Goal: Task Accomplishment & Management: Manage account settings

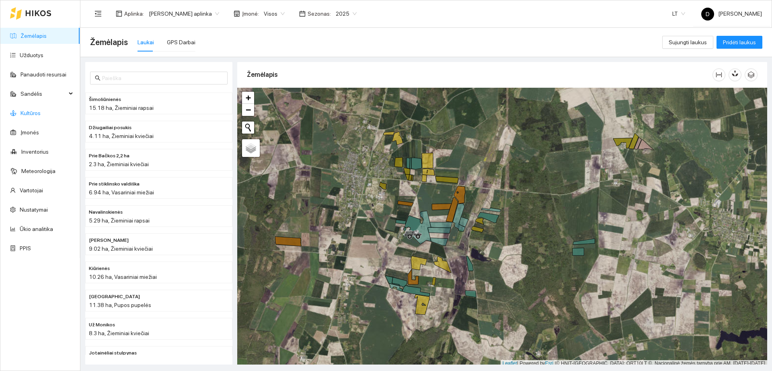
click at [41, 116] on link "Kultūros" at bounding box center [31, 113] width 20 height 6
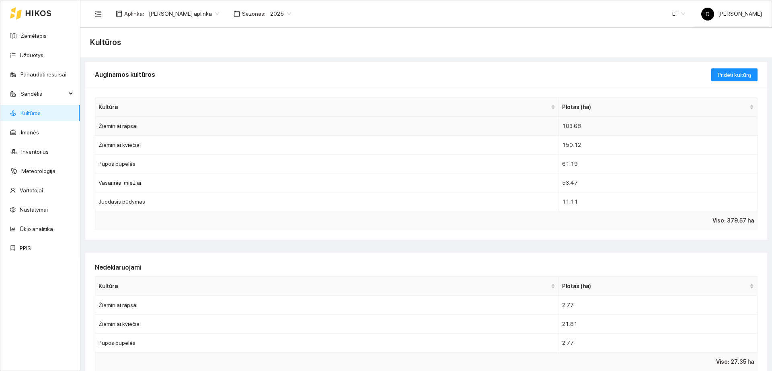
click at [217, 121] on td "Žieminiai rapsai" at bounding box center [326, 126] width 463 height 19
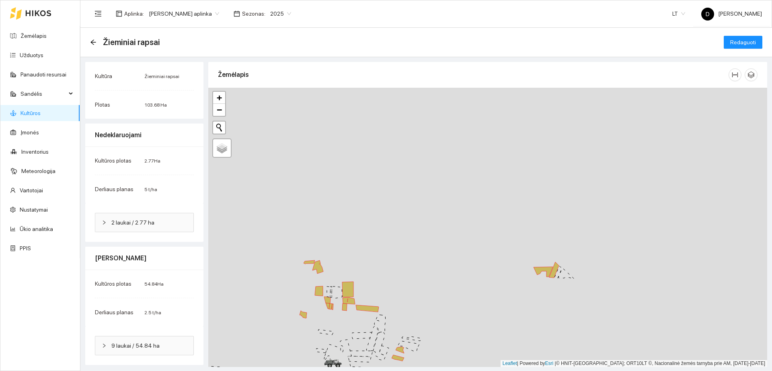
drag, startPoint x: 560, startPoint y: 250, endPoint x: 566, endPoint y: 335, distance: 85.8
click at [566, 335] on div "+ − Nieko nerasta. Bandykite dar kartą." at bounding box center [487, 227] width 559 height 279
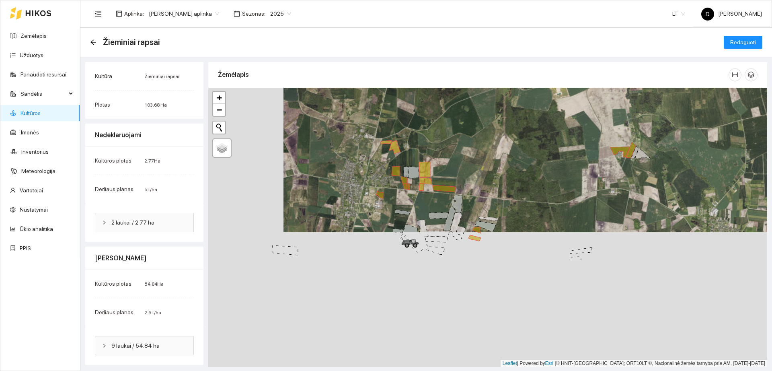
drag, startPoint x: 392, startPoint y: 312, endPoint x: 474, endPoint y: 156, distance: 176.7
click at [474, 156] on div "+ − Nieko nerasta. Bandykite dar kartą." at bounding box center [487, 227] width 559 height 279
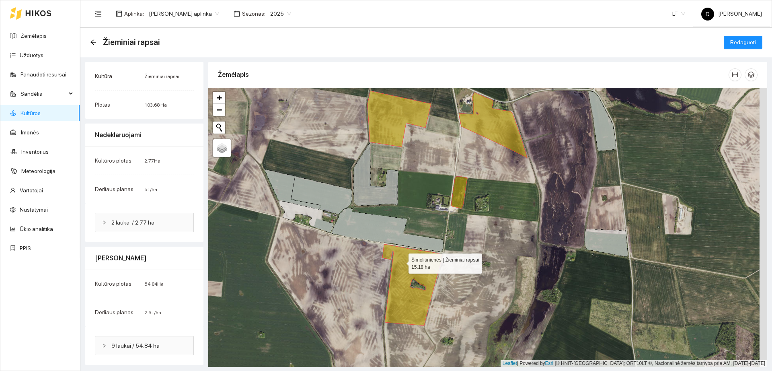
click at [401, 261] on icon at bounding box center [411, 284] width 59 height 81
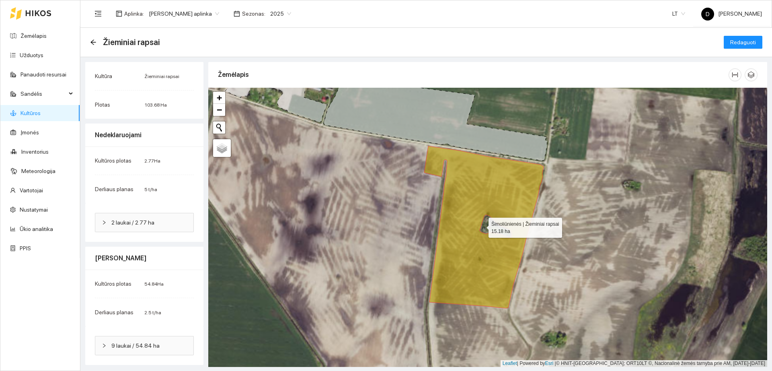
click at [494, 171] on icon at bounding box center [483, 227] width 119 height 162
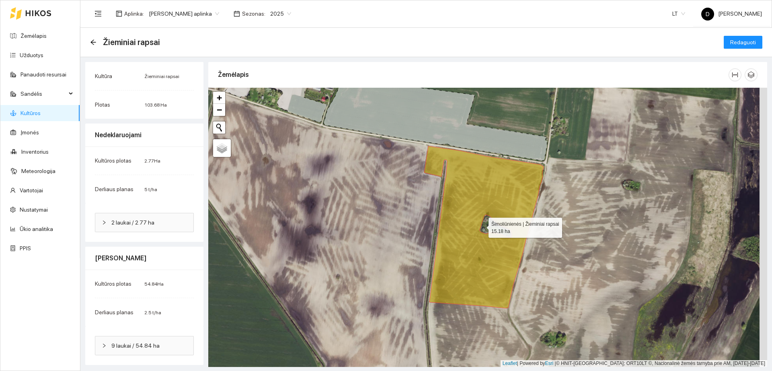
click at [482, 170] on icon at bounding box center [483, 227] width 119 height 162
click at [730, 38] on span "Redaguoti" at bounding box center [743, 42] width 26 height 9
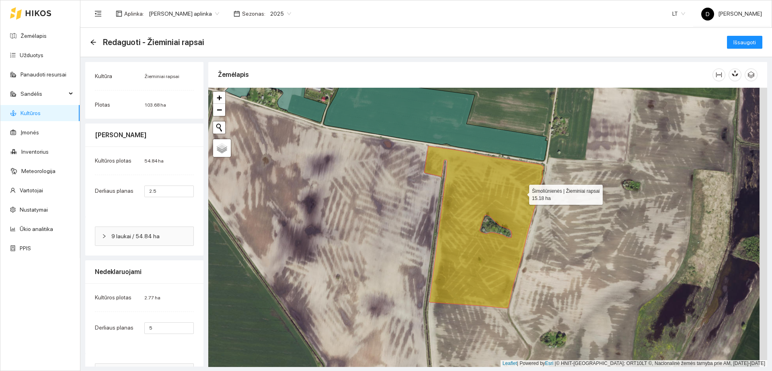
click at [515, 184] on icon at bounding box center [483, 227] width 119 height 162
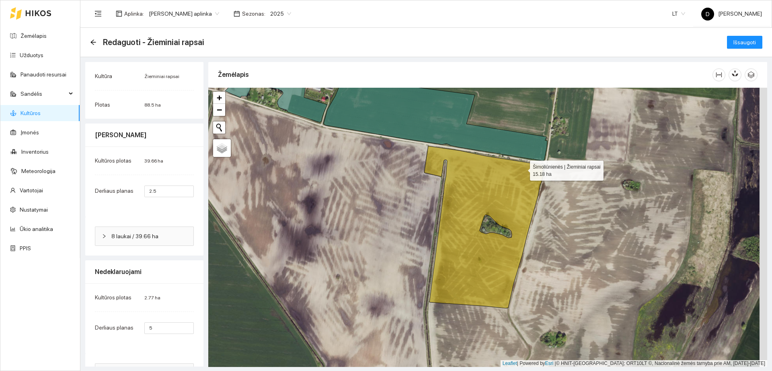
click at [475, 180] on icon at bounding box center [483, 227] width 119 height 162
click at [715, 74] on icon "column-width" at bounding box center [718, 75] width 6 height 6
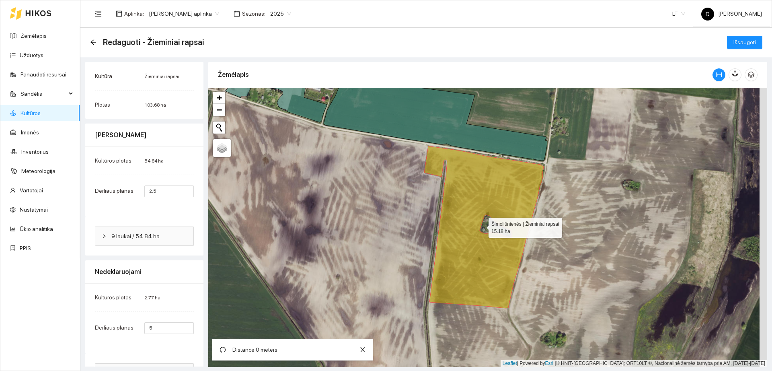
click at [468, 207] on icon at bounding box center [483, 227] width 119 height 162
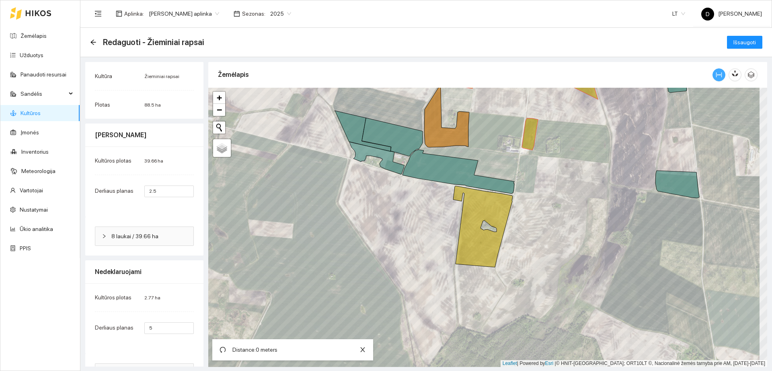
click at [715, 73] on icon "column-width" at bounding box center [718, 75] width 6 height 6
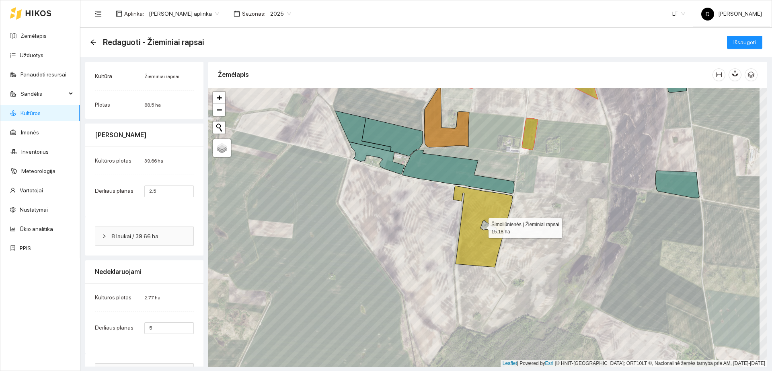
click at [488, 205] on icon at bounding box center [482, 226] width 59 height 81
click at [49, 27] on ul "Žemėlapis Užduotys Panaudoti resursai Sandėlis Kultūros Įmonės Inventorius Mete…" at bounding box center [40, 142] width 80 height 232
click at [47, 39] on link "Žemėlapis" at bounding box center [34, 36] width 26 height 6
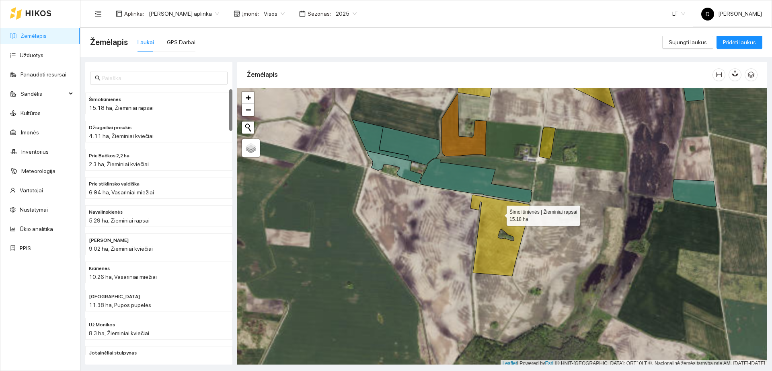
scroll to position [2, 0]
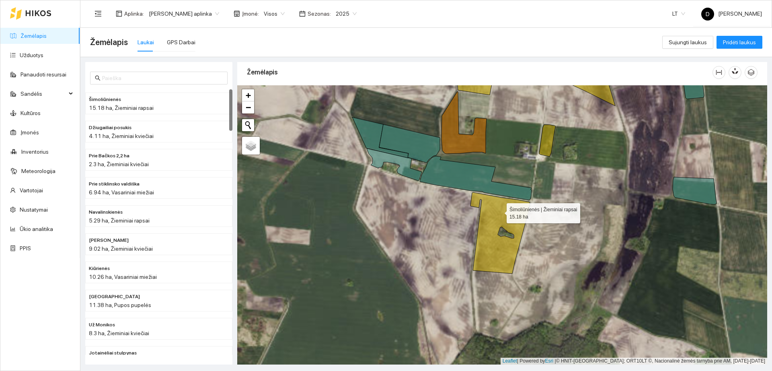
click at [499, 212] on icon at bounding box center [499, 232] width 59 height 81
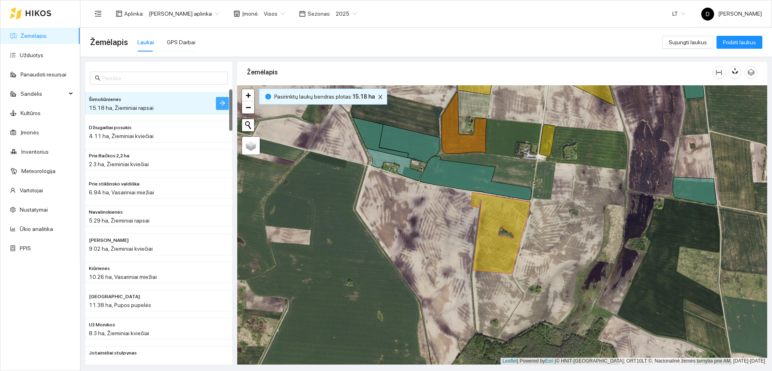
click at [225, 100] on icon "arrow-right" at bounding box center [222, 103] width 6 height 6
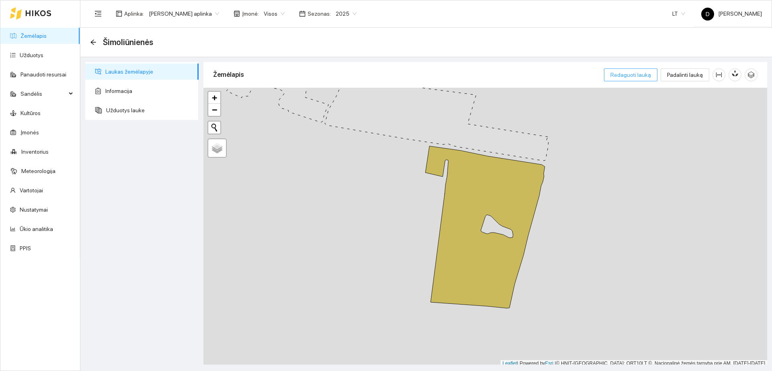
click at [644, 76] on span "Redaguoti lauką" at bounding box center [630, 74] width 41 height 9
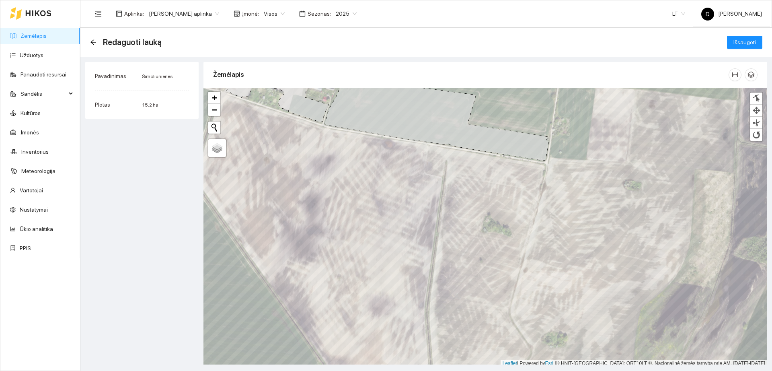
scroll to position [2, 0]
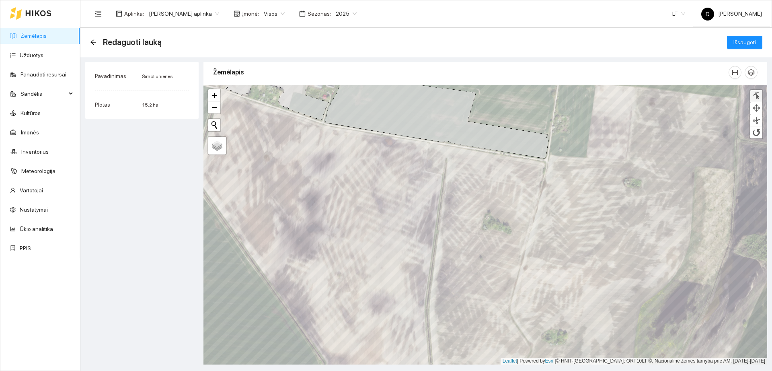
click at [754, 96] on div at bounding box center [756, 96] width 8 height 8
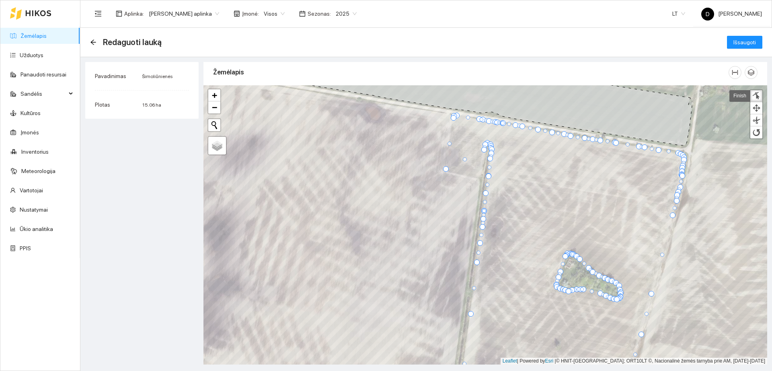
drag, startPoint x: 480, startPoint y: 177, endPoint x: 445, endPoint y: 170, distance: 35.2
drag, startPoint x: 445, startPoint y: 170, endPoint x: 454, endPoint y: 119, distance: 51.4
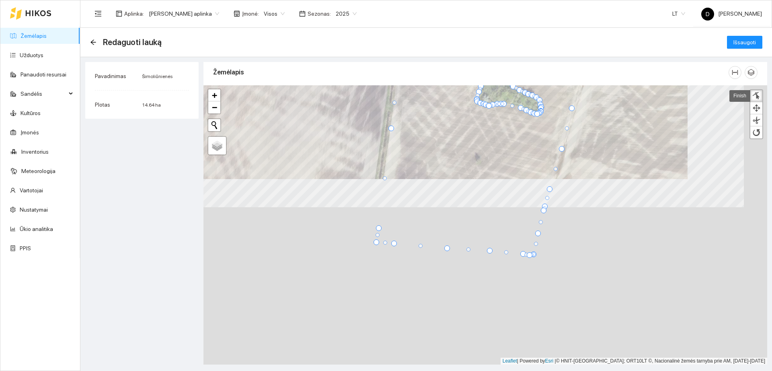
click at [304, 56] on main "Redaguoti lauką Išsaugoti Pavadinimas Šimoliūnienės Plotas 14.64 ha Žemėlapis" at bounding box center [425, 199] width 691 height 343
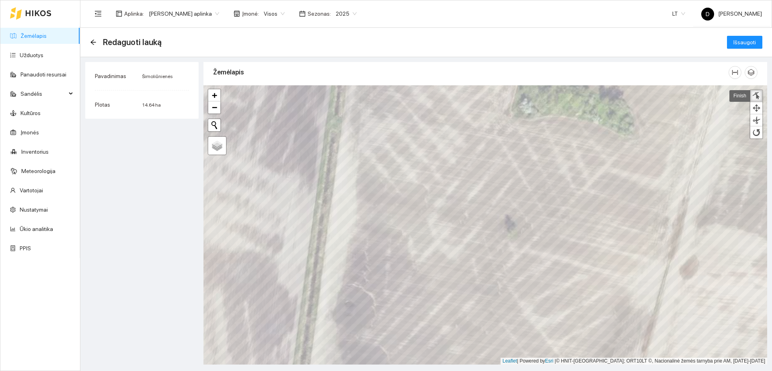
click at [755, 92] on div at bounding box center [756, 96] width 8 height 8
click at [758, 97] on div at bounding box center [756, 96] width 8 height 8
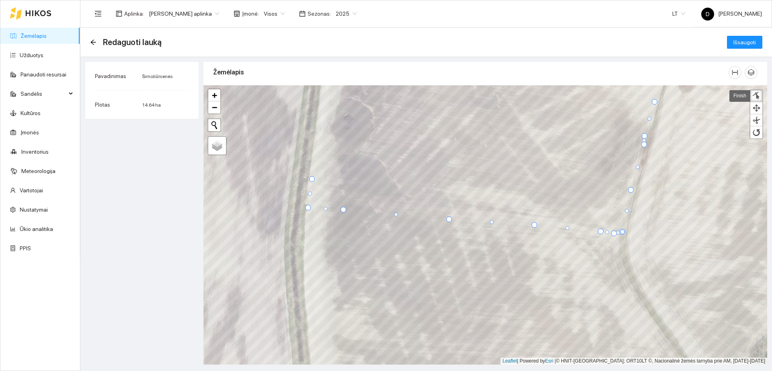
click at [645, 143] on div at bounding box center [644, 144] width 6 height 6
click at [647, 135] on div at bounding box center [648, 136] width 6 height 6
drag, startPoint x: 311, startPoint y: 178, endPoint x: 308, endPoint y: 174, distance: 4.6
click at [308, 174] on div at bounding box center [309, 175] width 6 height 6
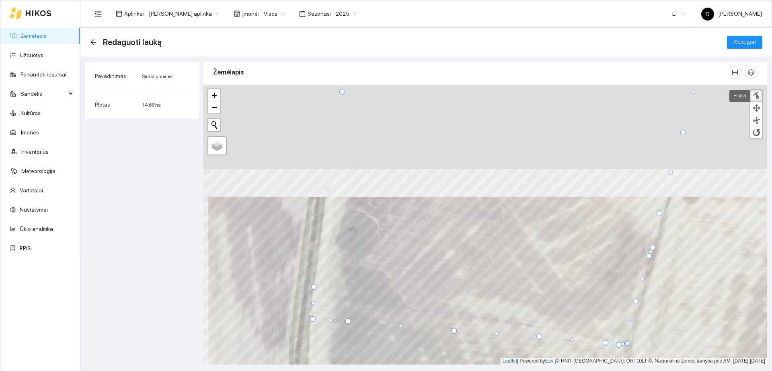
click at [426, 370] on html "Žemėlapis Užduotys Panaudoti resursai Sandėlis Kultūros Įmonės Inventorius Mete…" at bounding box center [386, 185] width 772 height 371
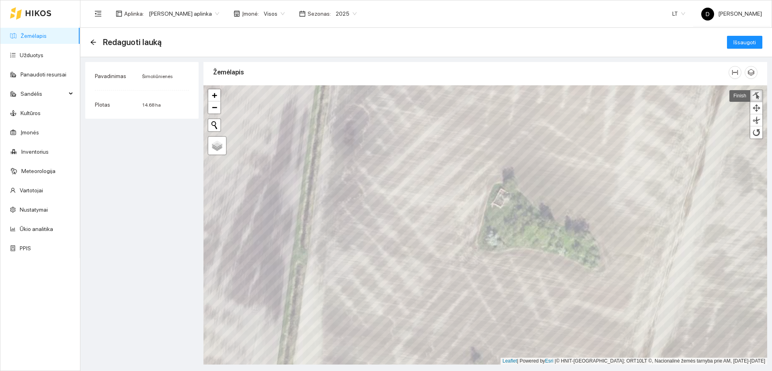
click at [761, 96] on link at bounding box center [756, 96] width 12 height 12
click at [301, 296] on div at bounding box center [302, 299] width 6 height 6
click at [324, 125] on div at bounding box center [325, 124] width 6 height 6
drag, startPoint x: 322, startPoint y: 158, endPoint x: 318, endPoint y: 155, distance: 4.7
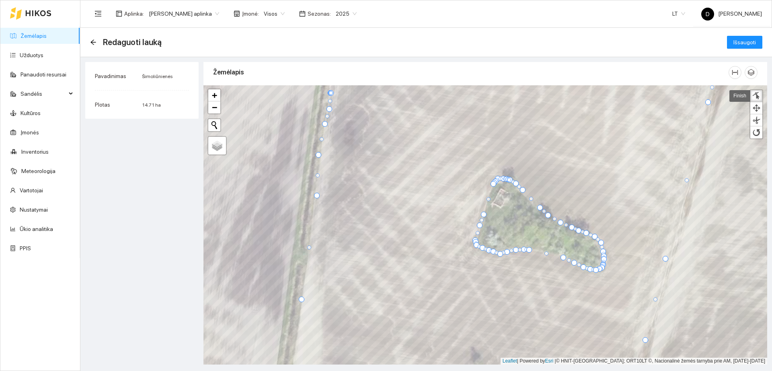
click at [318, 155] on div at bounding box center [319, 155] width 6 height 6
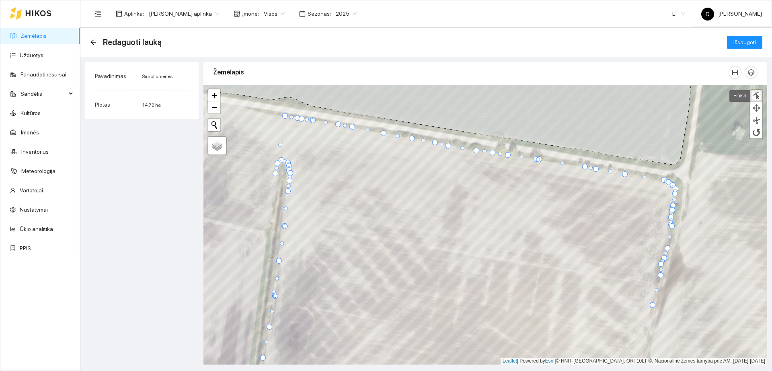
drag, startPoint x: 275, startPoint y: 296, endPoint x: 274, endPoint y: 292, distance: 4.2
click at [755, 95] on div at bounding box center [756, 96] width 8 height 8
click at [280, 160] on div at bounding box center [280, 161] width 6 height 6
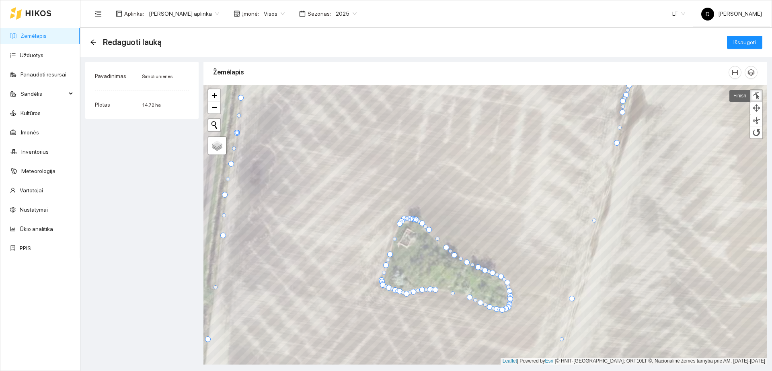
click at [616, 143] on div at bounding box center [617, 143] width 6 height 6
click at [575, 300] on div at bounding box center [573, 300] width 6 height 6
click at [742, 38] on span "Išsaugoti" at bounding box center [744, 42] width 23 height 9
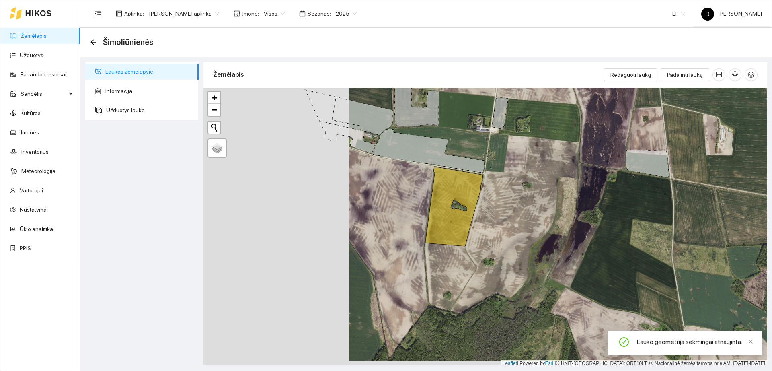
scroll to position [2, 0]
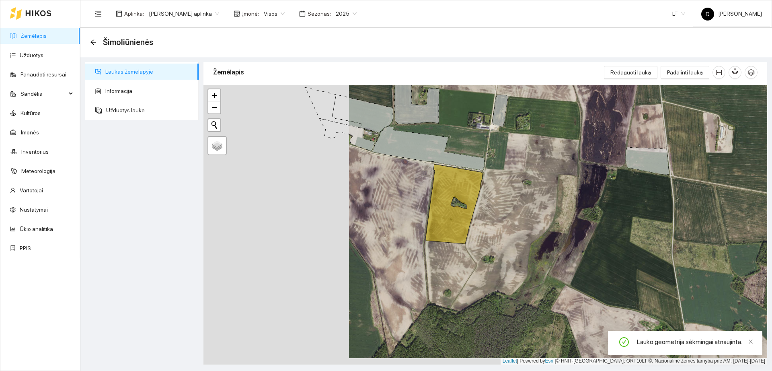
drag, startPoint x: 295, startPoint y: 156, endPoint x: 629, endPoint y: 177, distance: 334.3
click at [484, 170] on icon at bounding box center [429, 148] width 112 height 44
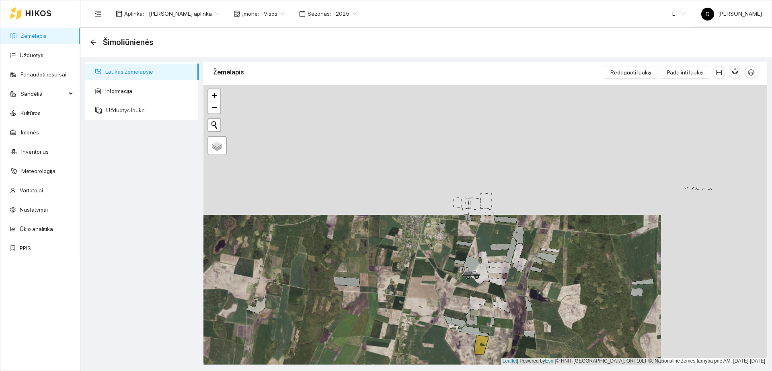
drag, startPoint x: 636, startPoint y: 194, endPoint x: 529, endPoint y: 318, distance: 164.4
click at [530, 325] on div "+ − Nieko nerasta. Bandykite dar kartą." at bounding box center [485, 224] width 564 height 279
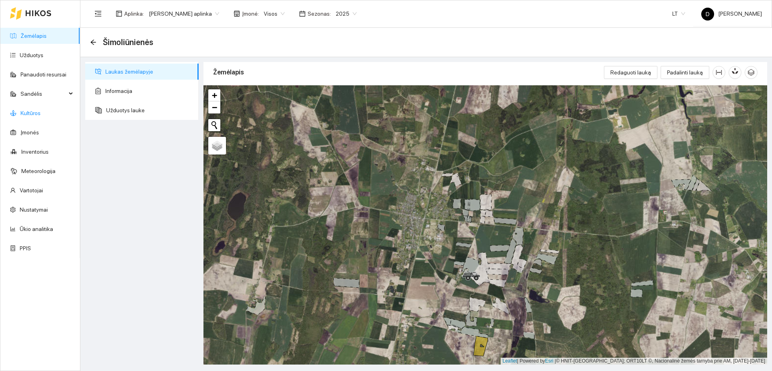
click at [33, 113] on link "Kultūros" at bounding box center [31, 113] width 20 height 6
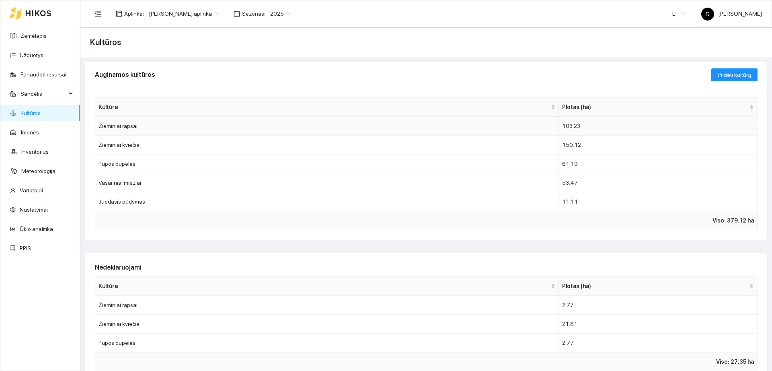
click at [129, 125] on td "Žieminiai rapsai" at bounding box center [326, 126] width 463 height 19
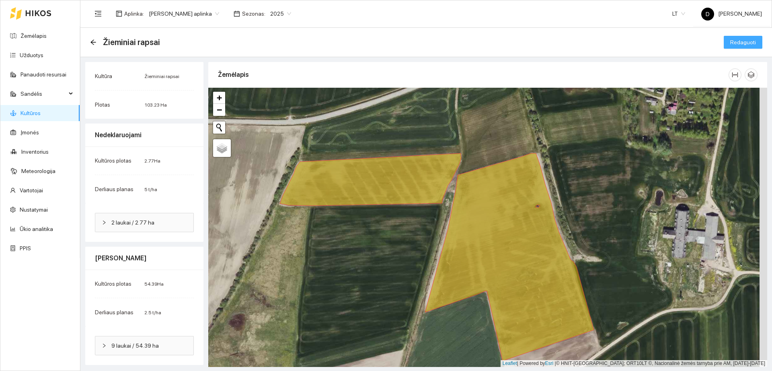
click at [730, 38] on span "Redaguoti" at bounding box center [743, 42] width 26 height 9
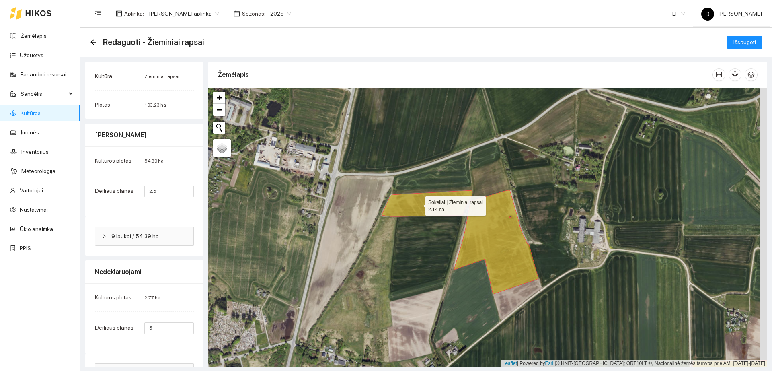
click at [418, 203] on icon at bounding box center [426, 203] width 91 height 26
click at [27, 33] on link "Žemėlapis" at bounding box center [34, 36] width 26 height 6
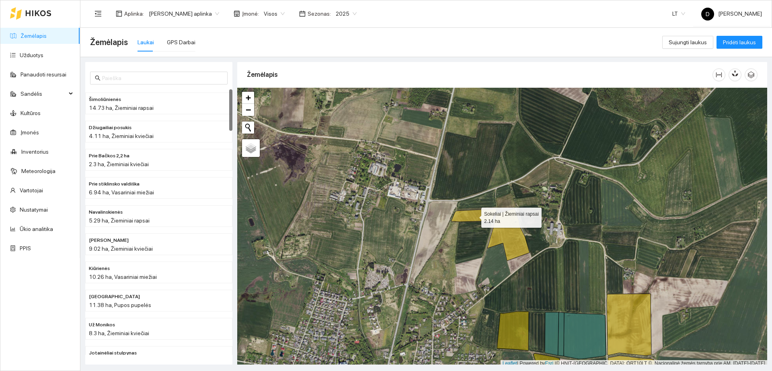
click at [485, 216] on icon at bounding box center [473, 215] width 45 height 13
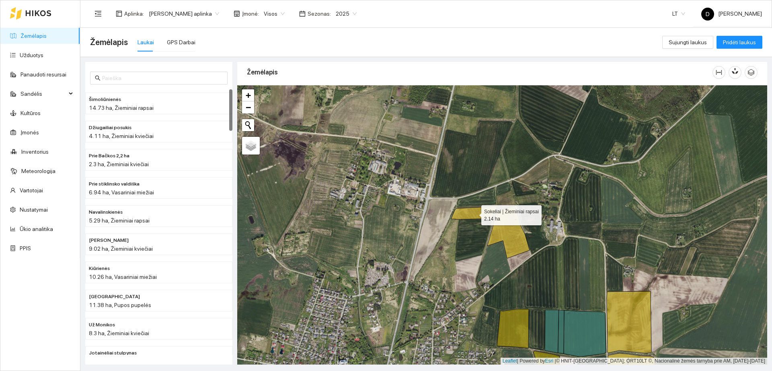
scroll to position [450, 0]
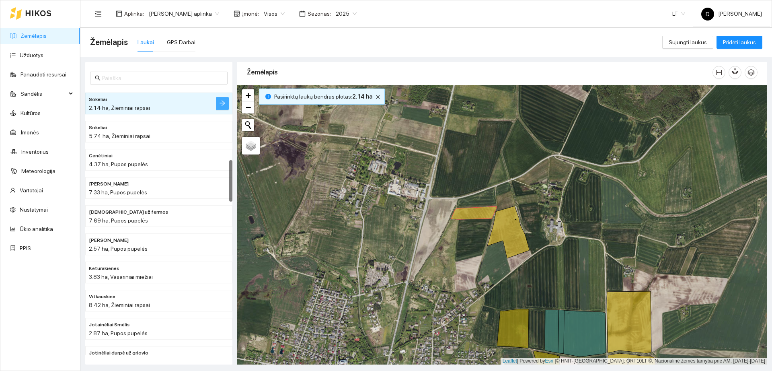
click at [221, 99] on button "button" at bounding box center [222, 103] width 13 height 13
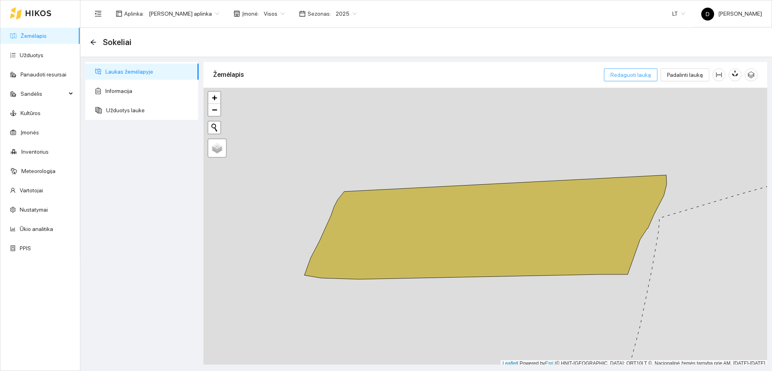
click at [644, 72] on span "Redaguoti lauką" at bounding box center [630, 74] width 41 height 9
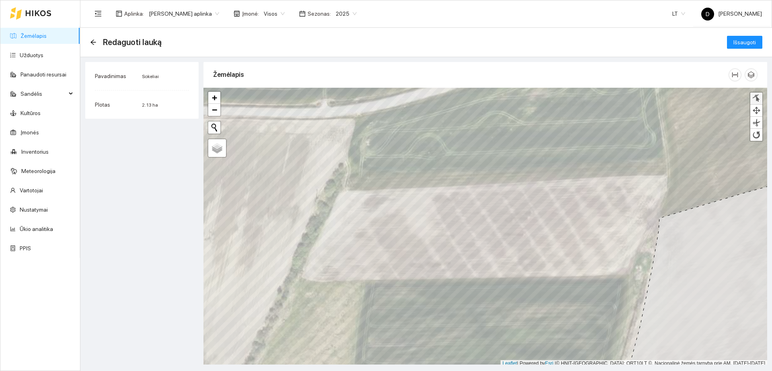
click at [758, 95] on div at bounding box center [756, 98] width 8 height 8
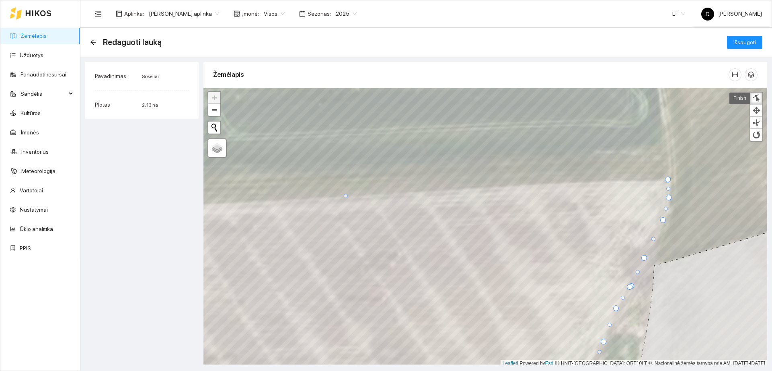
scroll to position [2, 0]
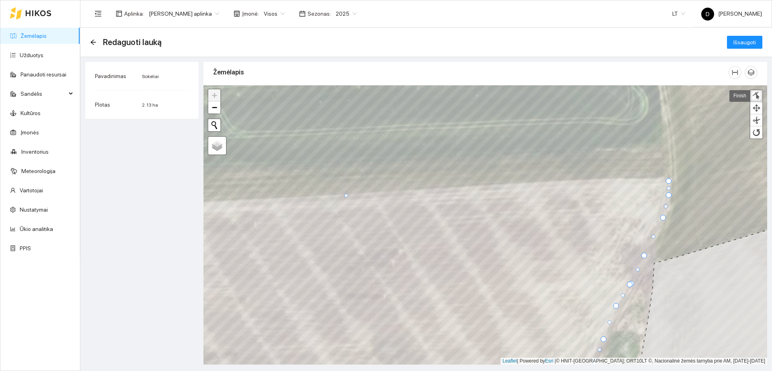
drag, startPoint x: 666, startPoint y: 178, endPoint x: 667, endPoint y: 182, distance: 4.1
click at [667, 182] on div at bounding box center [669, 181] width 6 height 6
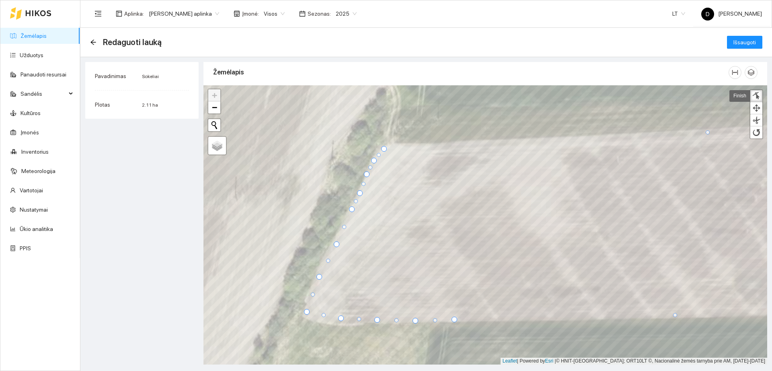
drag, startPoint x: 387, startPoint y: 146, endPoint x: 385, endPoint y: 149, distance: 4.3
click at [385, 149] on div at bounding box center [384, 149] width 6 height 6
click at [384, 150] on div at bounding box center [383, 152] width 6 height 6
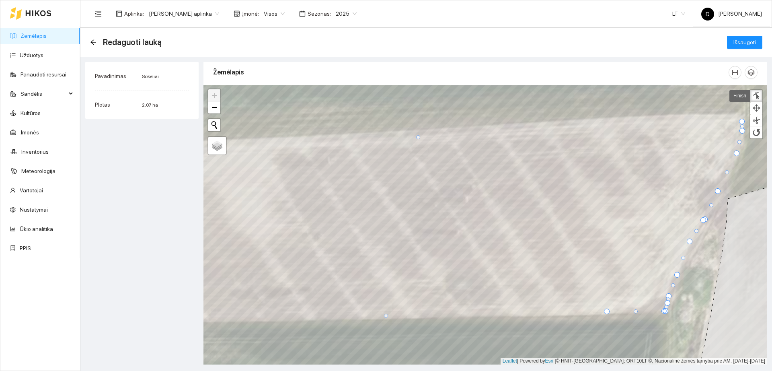
drag, startPoint x: 741, startPoint y: 117, endPoint x: 740, endPoint y: 122, distance: 4.8
click at [740, 122] on div at bounding box center [742, 122] width 6 height 6
click at [742, 119] on div at bounding box center [743, 119] width 6 height 6
click at [737, 43] on span "Išsaugoti" at bounding box center [744, 42] width 23 height 9
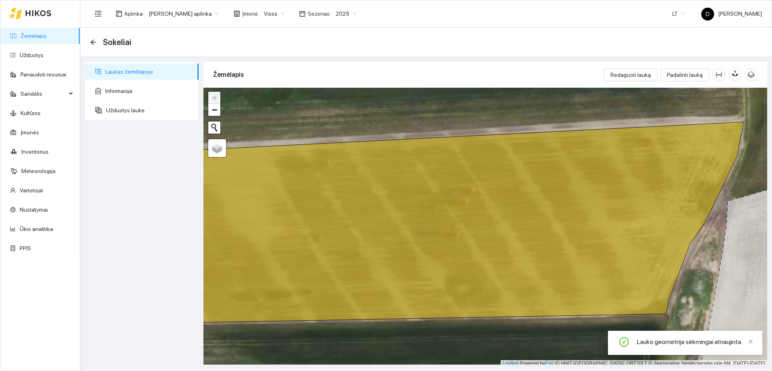
click at [34, 33] on link "Žemėlapis" at bounding box center [34, 36] width 26 height 6
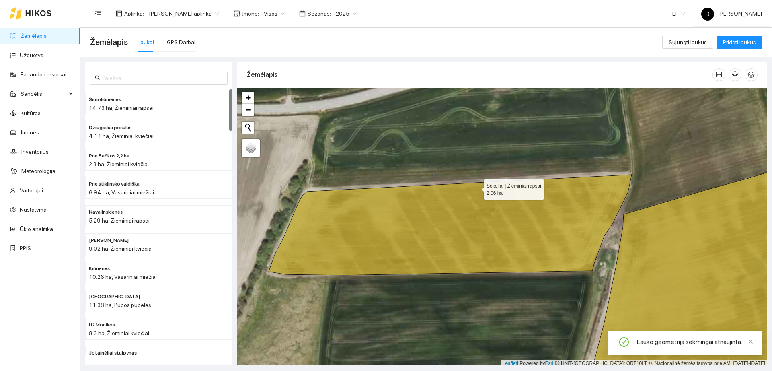
scroll to position [2, 0]
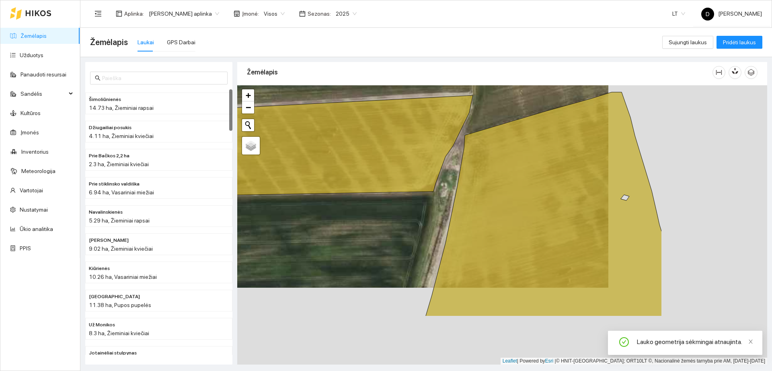
drag, startPoint x: 404, startPoint y: 147, endPoint x: 370, endPoint y: 134, distance: 36.7
click at [276, 89] on div "+ − Nieko nerasta. Bandykite dar kartą." at bounding box center [502, 224] width 530 height 279
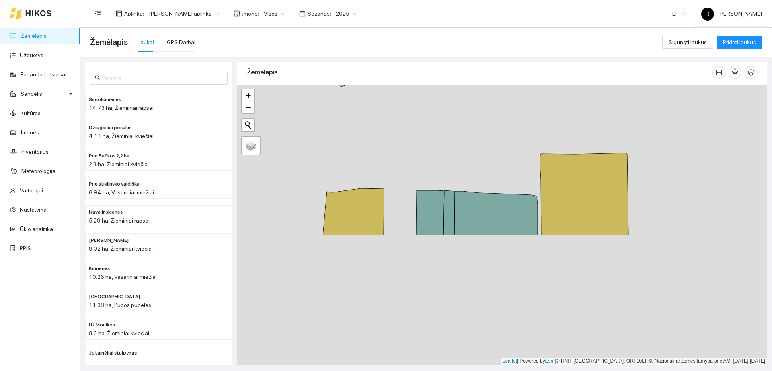
drag, startPoint x: 590, startPoint y: 269, endPoint x: 426, endPoint y: 112, distance: 226.9
click at [426, 112] on div "+ − Nieko nerasta. Bandykite dar kartą." at bounding box center [502, 224] width 530 height 279
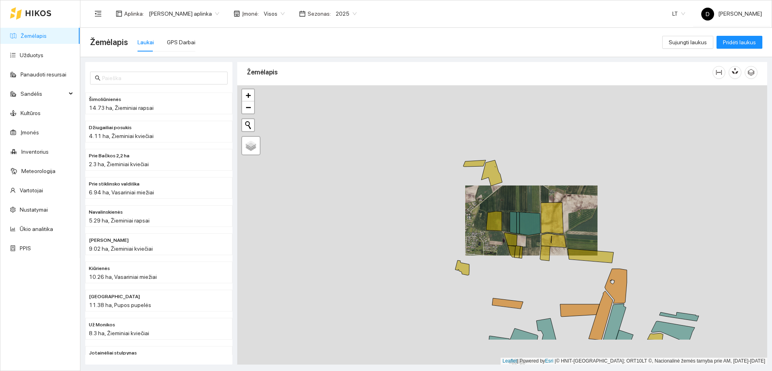
drag, startPoint x: 591, startPoint y: 289, endPoint x: 553, endPoint y: 235, distance: 66.0
click at [553, 235] on icon at bounding box center [553, 240] width 25 height 14
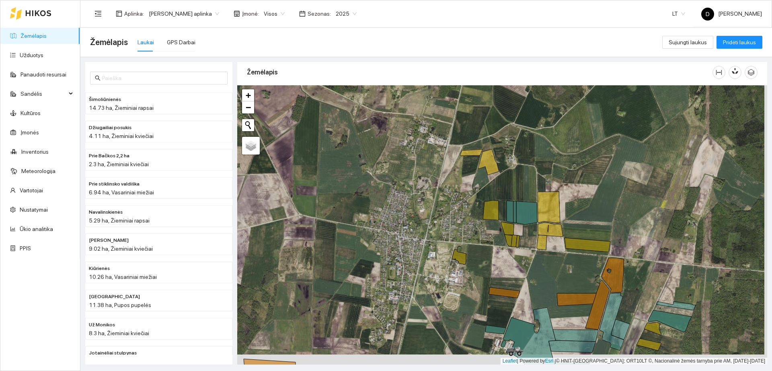
drag, startPoint x: 450, startPoint y: 187, endPoint x: 452, endPoint y: 200, distance: 13.0
click at [450, 197] on div "+ − Nieko nerasta. Bandykite dar kartą." at bounding box center [502, 224] width 530 height 279
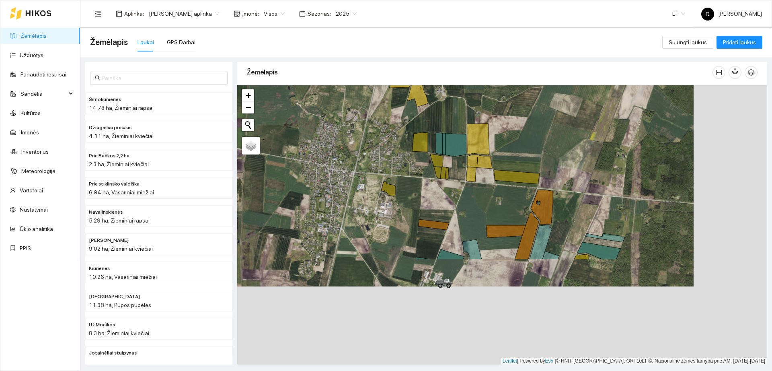
drag, startPoint x: 569, startPoint y: 314, endPoint x: 461, endPoint y: 123, distance: 219.6
click at [461, 123] on div "+ − Nieko nerasta. Bandykite dar kartą." at bounding box center [502, 224] width 530 height 279
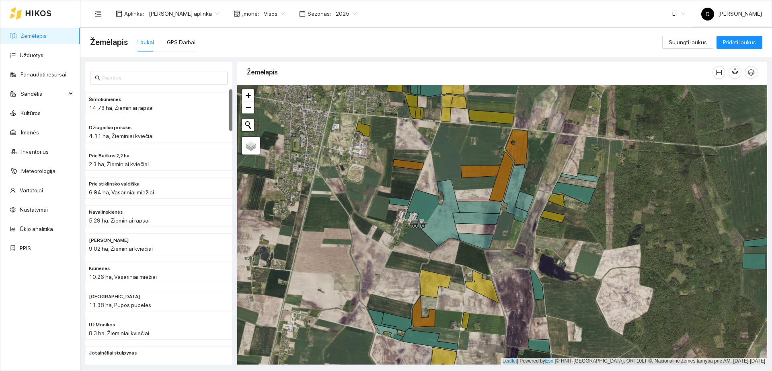
click at [35, 33] on link "Žemėlapis" at bounding box center [34, 36] width 26 height 6
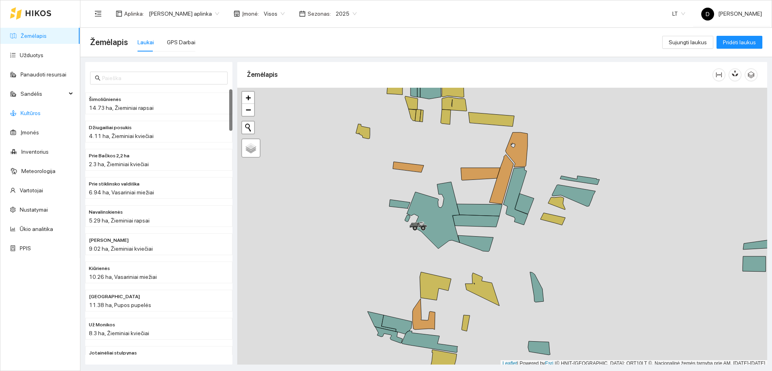
click at [41, 115] on link "Kultūros" at bounding box center [31, 113] width 20 height 6
